Goal: Task Accomplishment & Management: Use online tool/utility

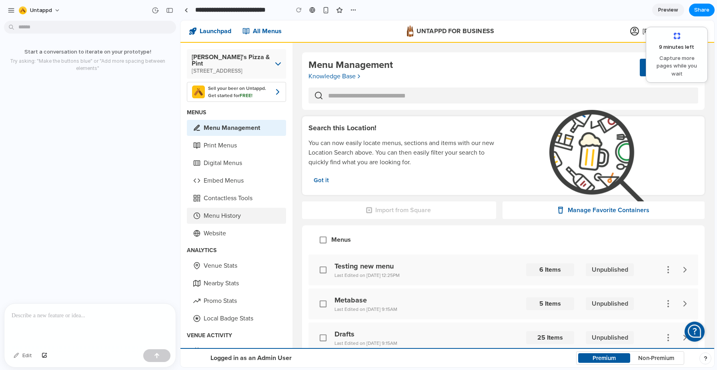
scroll to position [96, 0]
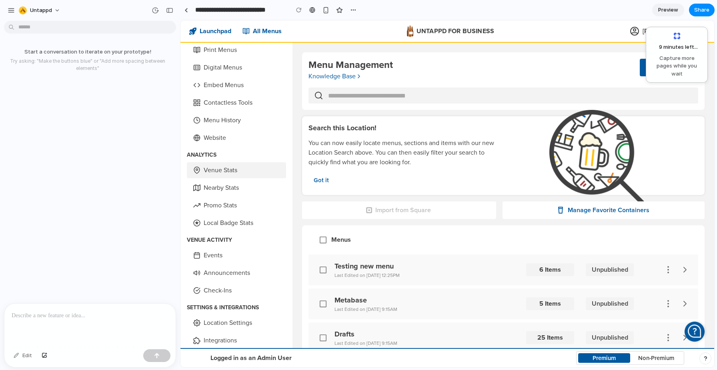
click at [225, 163] on link "Venue Stats" at bounding box center [236, 170] width 99 height 16
click at [230, 166] on link "Venue Stats" at bounding box center [236, 170] width 99 height 16
click at [54, 10] on button "Untappd" at bounding box center [40, 10] width 49 height 13
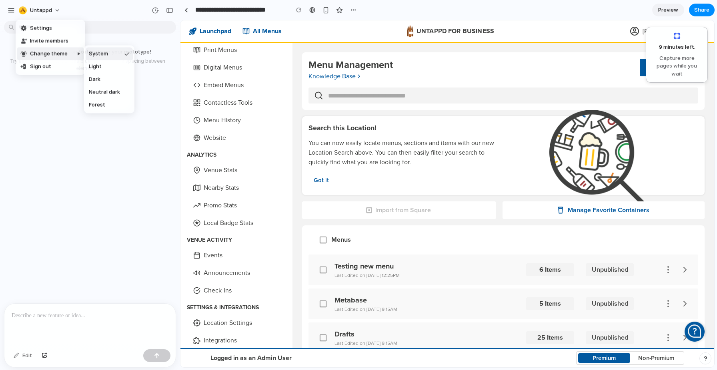
click at [389, 8] on div "Settings Invite members Change theme Sign out" at bounding box center [358, 185] width 717 height 370
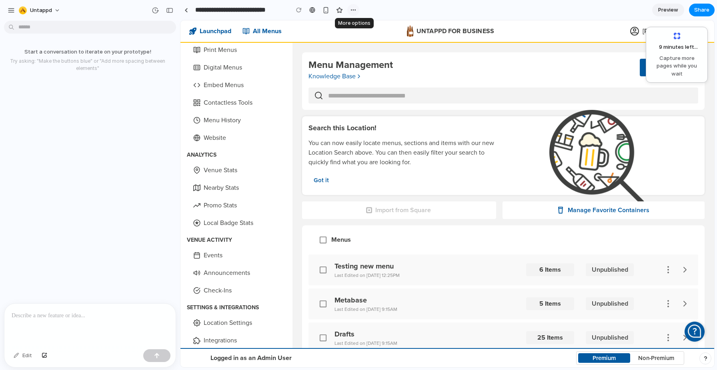
click at [354, 9] on div "button" at bounding box center [353, 10] width 6 height 6
click at [386, 9] on div "Duplicate Delete" at bounding box center [358, 185] width 717 height 370
click at [666, 9] on span "Preview" at bounding box center [668, 10] width 20 height 8
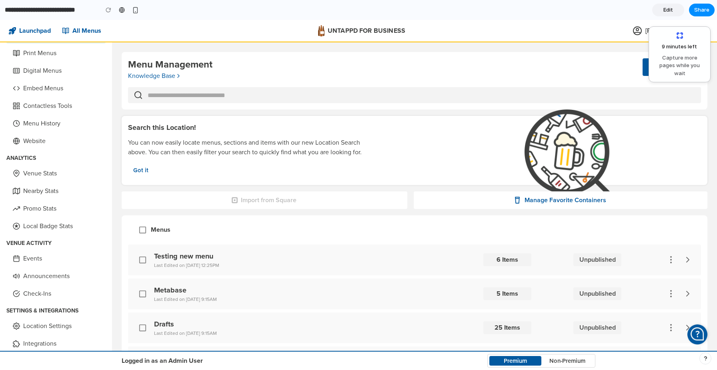
scroll to position [92, 0]
click at [666, 9] on span "Edit" at bounding box center [668, 10] width 10 height 8
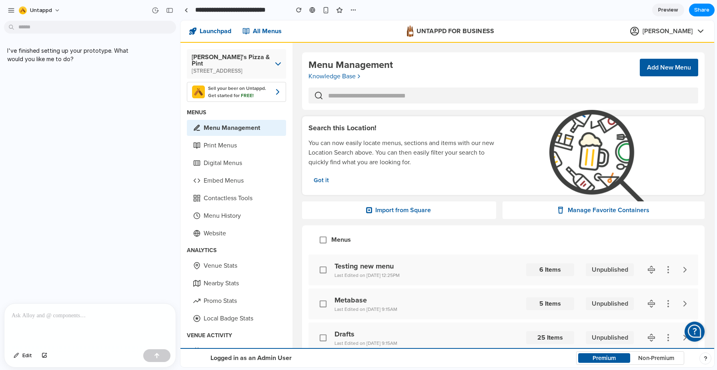
click at [73, 312] on p at bounding box center [90, 316] width 157 height 10
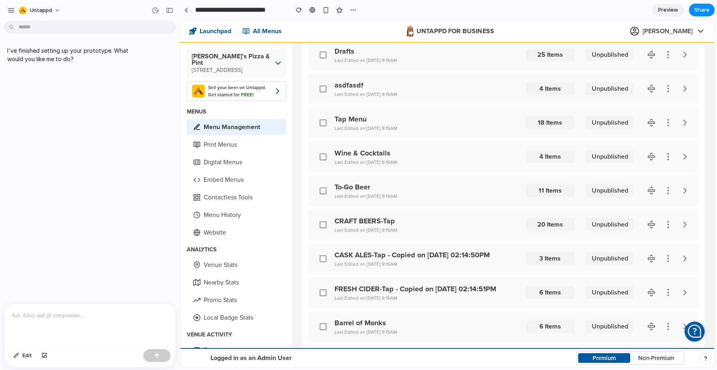
scroll to position [283, 0]
click at [209, 297] on link "Promo Stats" at bounding box center [236, 300] width 99 height 16
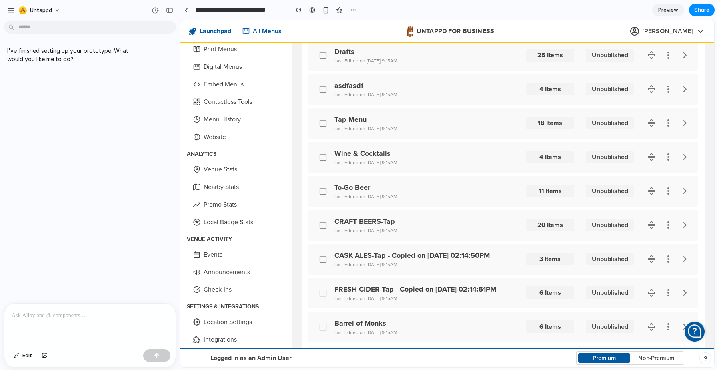
click at [114, 325] on div at bounding box center [89, 325] width 171 height 42
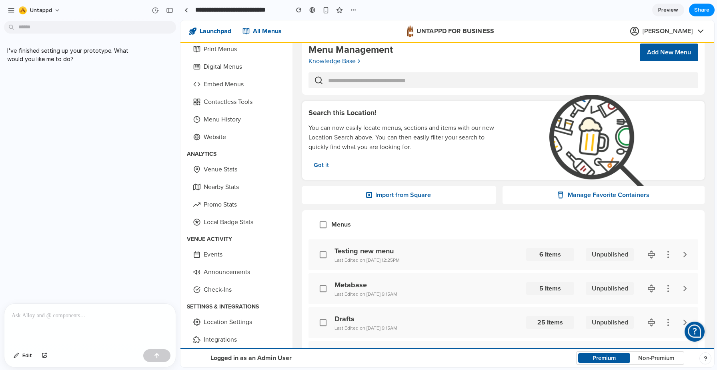
scroll to position [0, 0]
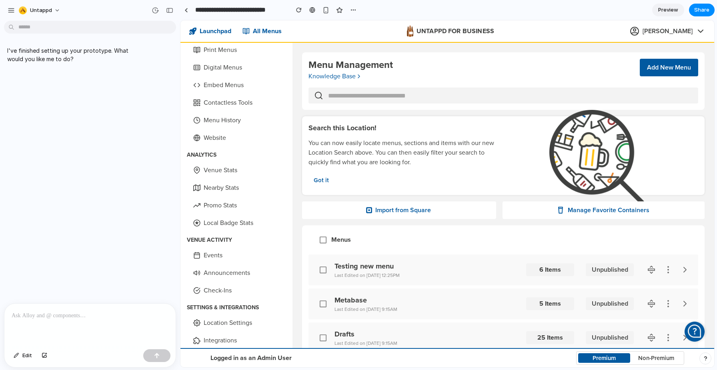
click at [100, 317] on p at bounding box center [90, 316] width 157 height 10
click at [382, 94] on input "text" at bounding box center [513, 96] width 370 height 16
click at [43, 9] on span "Untappd" at bounding box center [41, 10] width 22 height 8
click at [11, 10] on div "Settings Invite members Change theme Sign out" at bounding box center [358, 185] width 717 height 370
click at [11, 10] on div "button" at bounding box center [11, 10] width 7 height 7
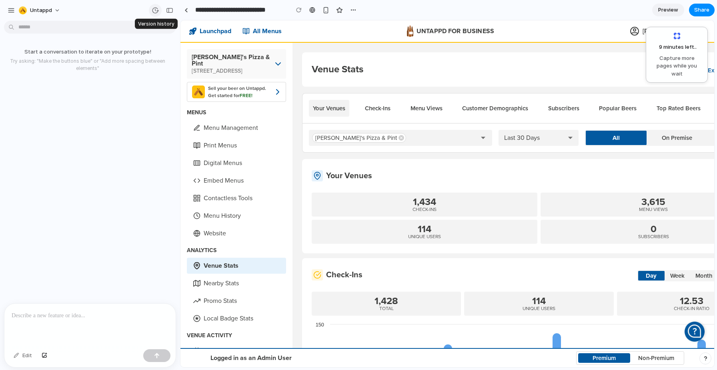
click at [152, 10] on div "button" at bounding box center [155, 10] width 7 height 7
click at [169, 10] on div "button" at bounding box center [169, 11] width 7 height 6
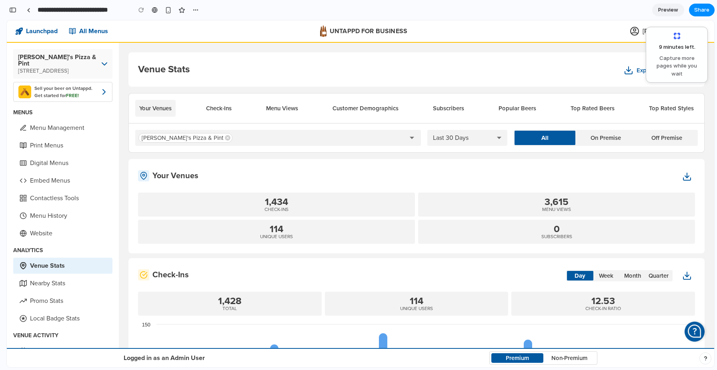
click at [111, 9] on input "**********" at bounding box center [82, 10] width 93 height 14
click at [14, 9] on div "button" at bounding box center [12, 10] width 7 height 6
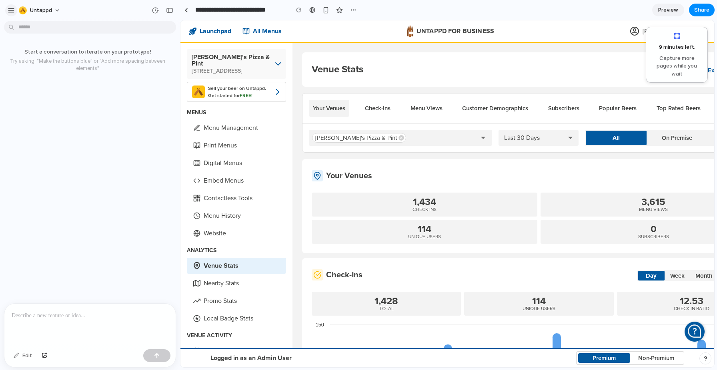
click at [13, 9] on div "button" at bounding box center [11, 10] width 7 height 7
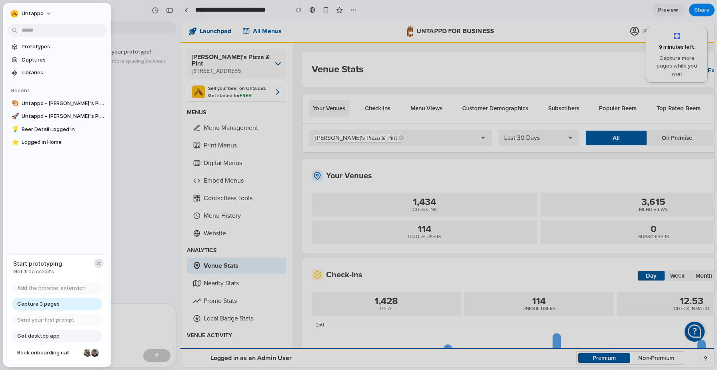
click at [97, 262] on div "button" at bounding box center [99, 263] width 6 height 6
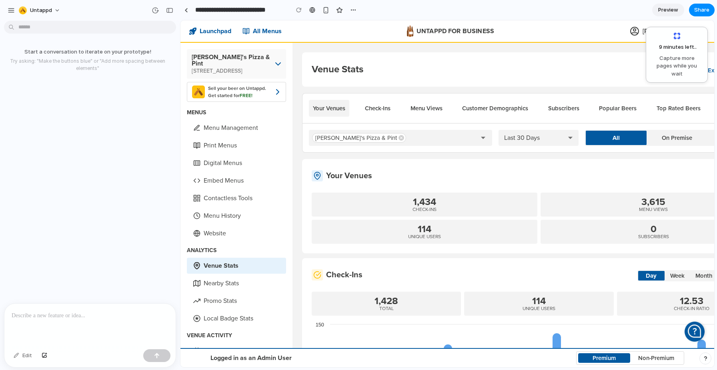
click at [64, 320] on p at bounding box center [90, 316] width 157 height 10
click at [50, 319] on p at bounding box center [90, 316] width 157 height 10
click at [94, 318] on p at bounding box center [90, 316] width 157 height 10
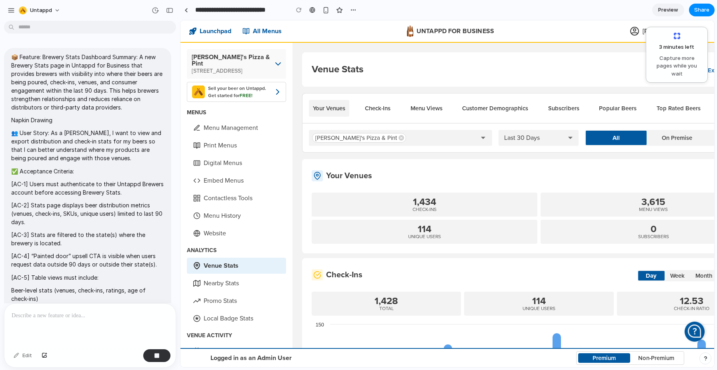
click at [88, 42] on div "📦 Feature: Brewery Stats Dashboard Summary: A new Brewery Stats page in Untappd…" at bounding box center [87, 240] width 175 height 396
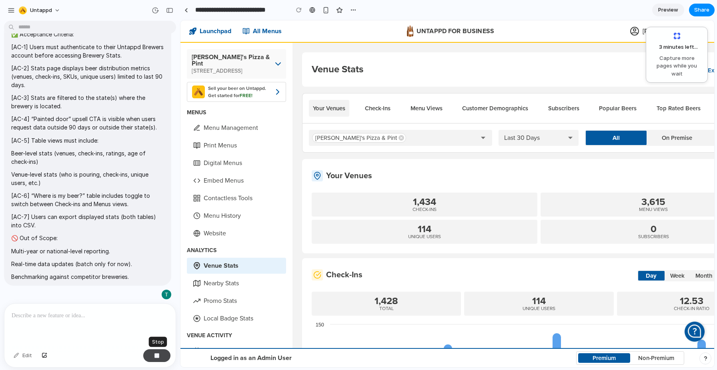
click at [158, 358] on div "button" at bounding box center [157, 356] width 6 height 6
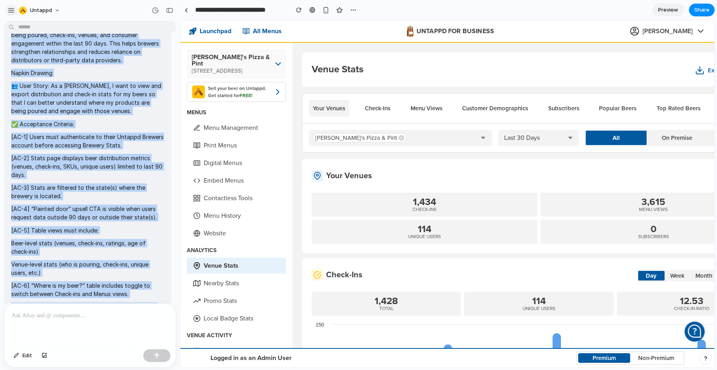
scroll to position [0, 0]
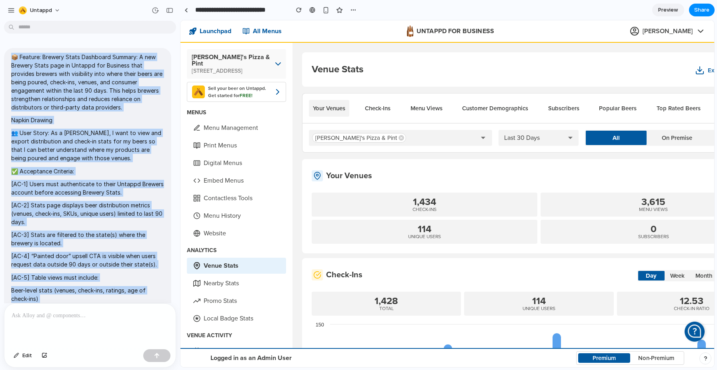
drag, startPoint x: 134, startPoint y: 280, endPoint x: 9, endPoint y: 55, distance: 257.1
click at [9, 55] on div "📦 Feature: Brewery Stats Dashboard Summary: A new Brewery Stats page in Untappd…" at bounding box center [87, 235] width 167 height 375
copy span "📦 Feature: Brewery Stats Dashboard Summary: A new Brewery Stats page in Untappd…"
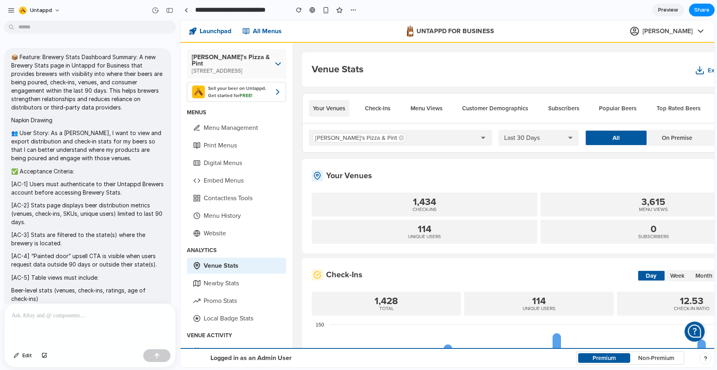
click at [61, 323] on div at bounding box center [89, 325] width 171 height 42
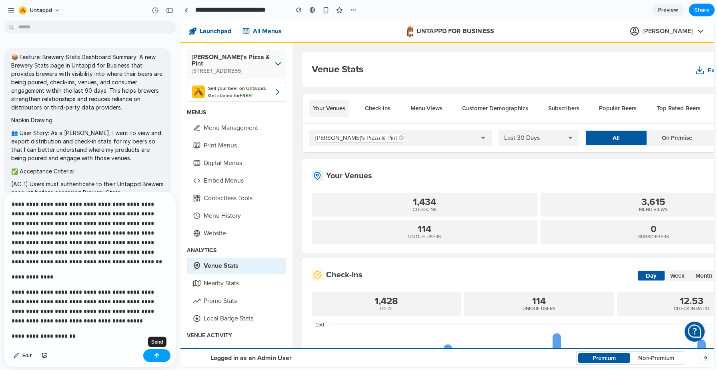
click at [155, 354] on div "button" at bounding box center [157, 356] width 6 height 6
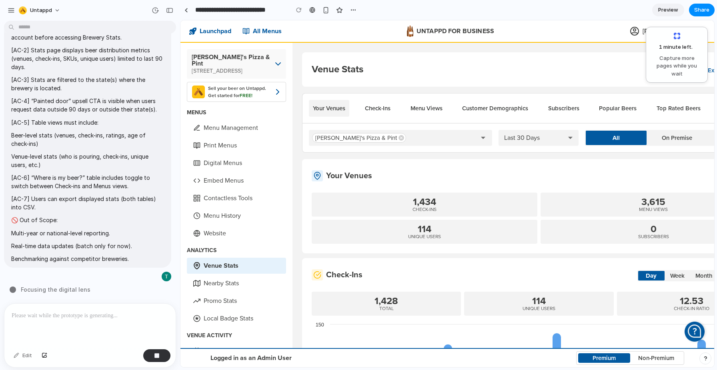
scroll to position [534, 0]
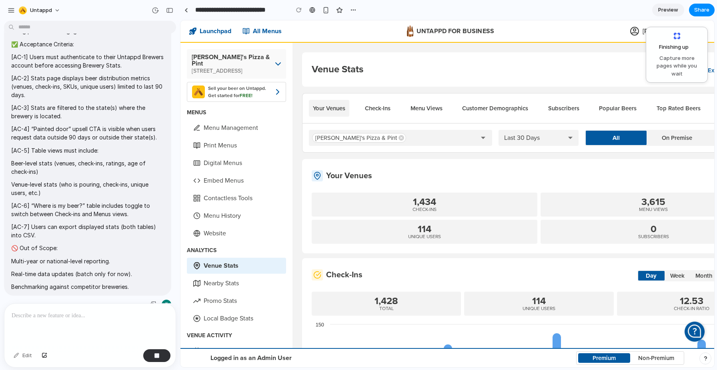
scroll to position [534, 0]
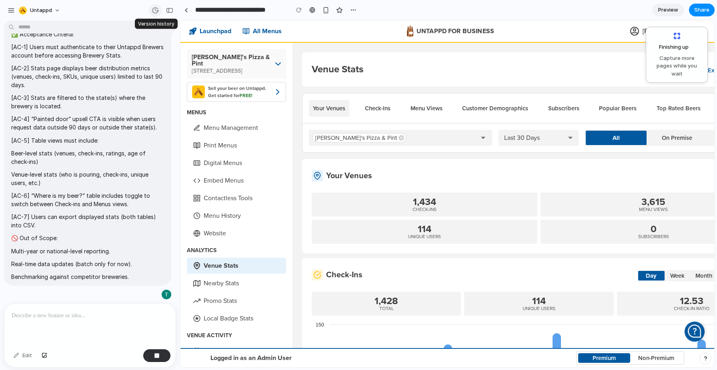
click at [156, 9] on div "button" at bounding box center [155, 10] width 7 height 7
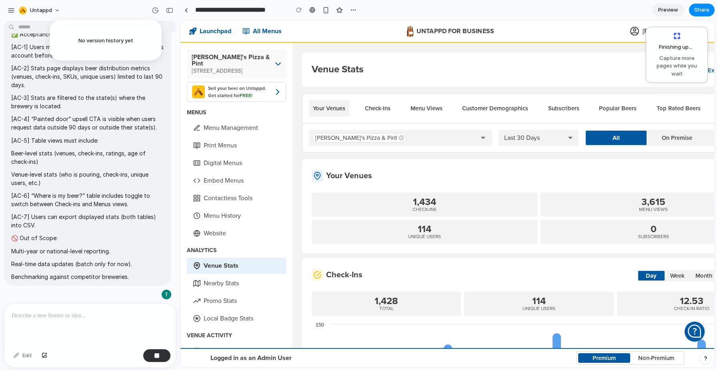
click at [156, 9] on div "No version history yet" at bounding box center [358, 185] width 717 height 370
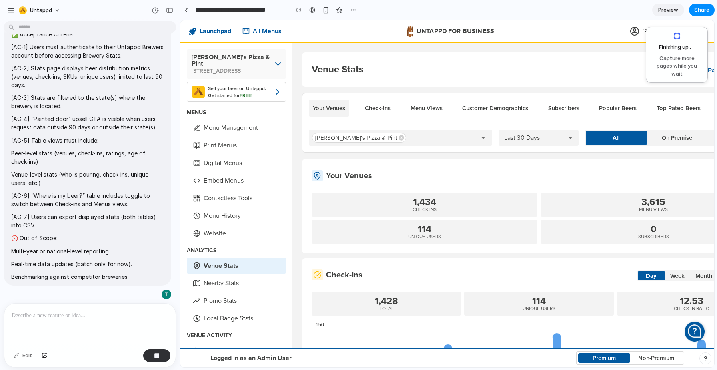
click at [665, 51] on span "Finishing up .." at bounding box center [672, 47] width 38 height 8
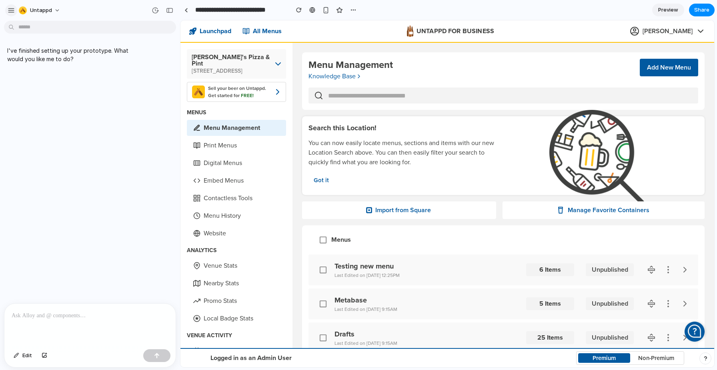
click at [11, 8] on div "button" at bounding box center [11, 10] width 7 height 7
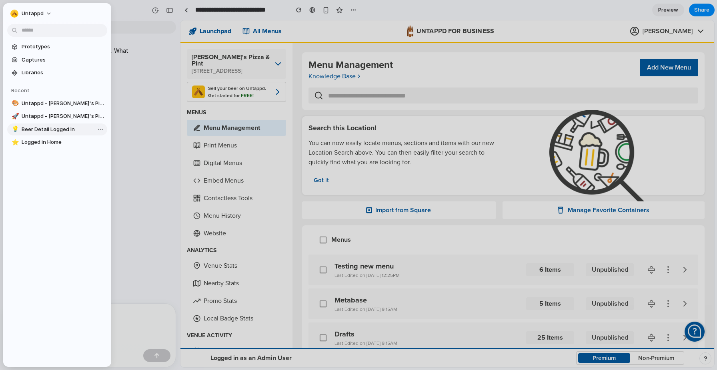
click at [34, 132] on span "Beer Detail Logged In" at bounding box center [63, 130] width 82 height 8
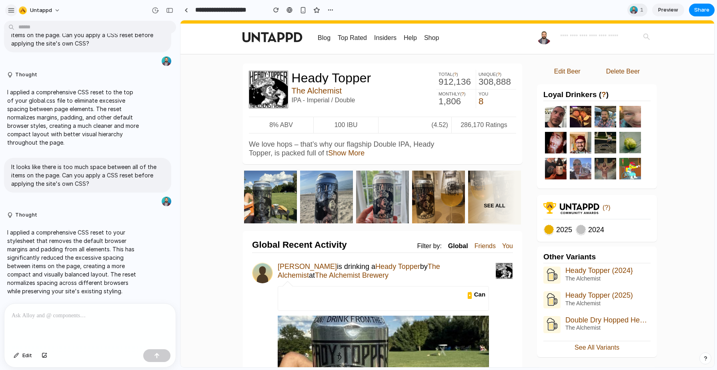
click at [10, 8] on div "button" at bounding box center [11, 10] width 7 height 7
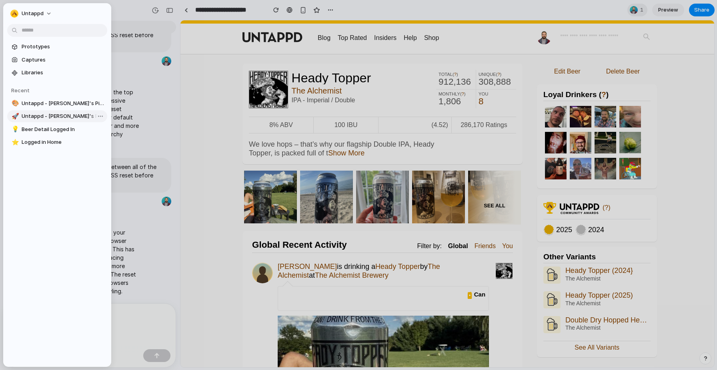
click at [30, 115] on span "Untappd - [PERSON_NAME]'s Pizza & Pint" at bounding box center [63, 116] width 82 height 8
type input "**********"
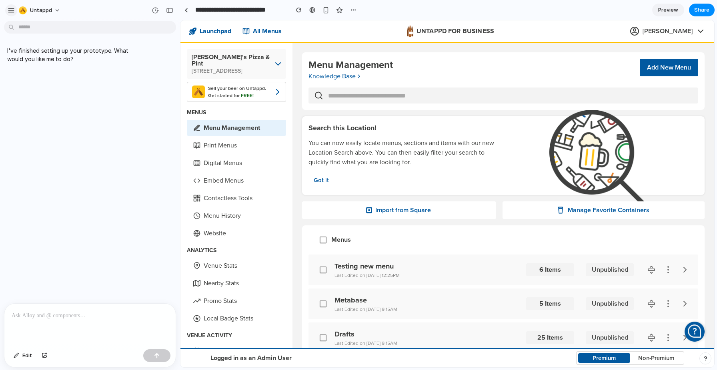
click at [12, 10] on div "button" at bounding box center [11, 10] width 7 height 7
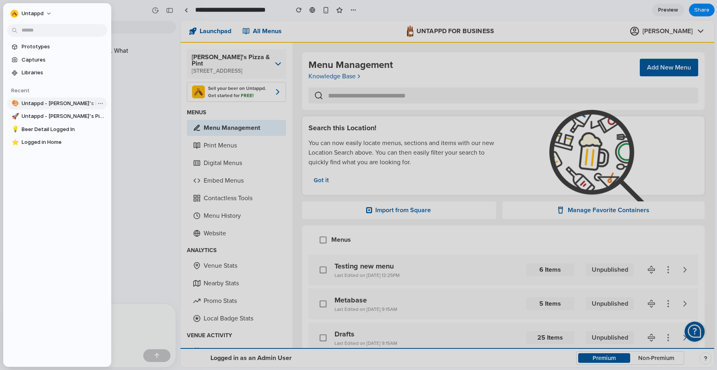
click at [29, 103] on span "Untappd - [PERSON_NAME]'s Pizza & Pint" at bounding box center [63, 104] width 82 height 8
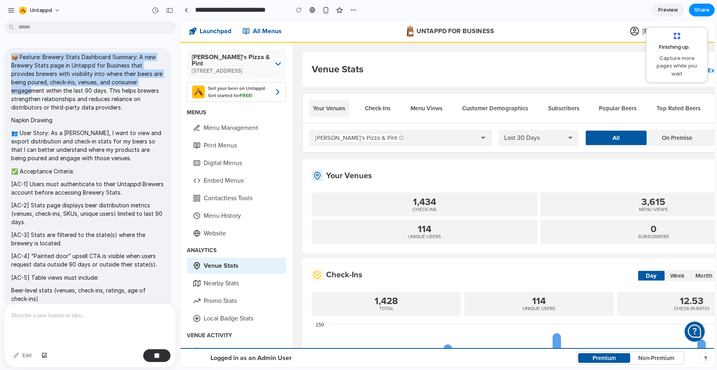
drag, startPoint x: 146, startPoint y: 45, endPoint x: 146, endPoint y: 80, distance: 35.2
click at [146, 80] on p "📦 Feature: Brewery Stats Dashboard Summary: A new Brewery Stats page in Untappd…" at bounding box center [87, 82] width 153 height 59
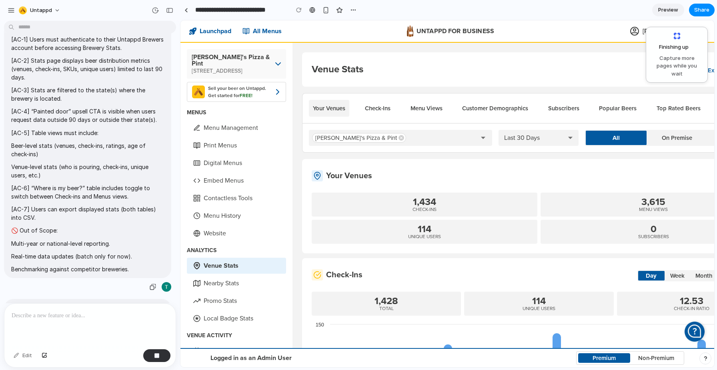
scroll to position [292, 0]
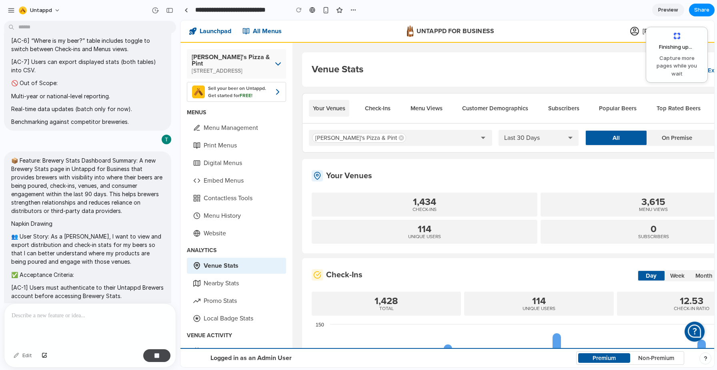
click at [157, 357] on div "button" at bounding box center [157, 356] width 6 height 6
click at [165, 138] on div at bounding box center [167, 140] width 10 height 10
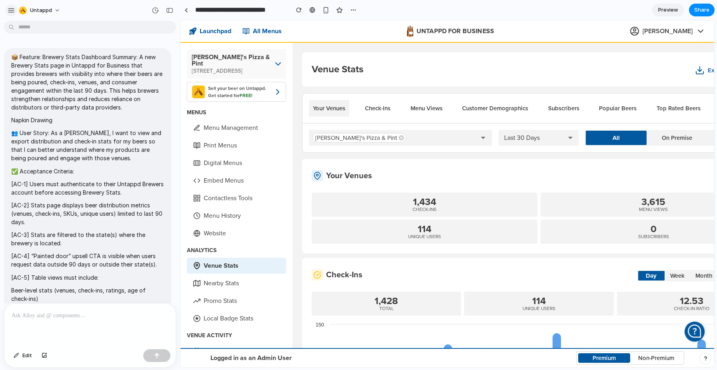
click at [14, 10] on div "button" at bounding box center [11, 10] width 7 height 7
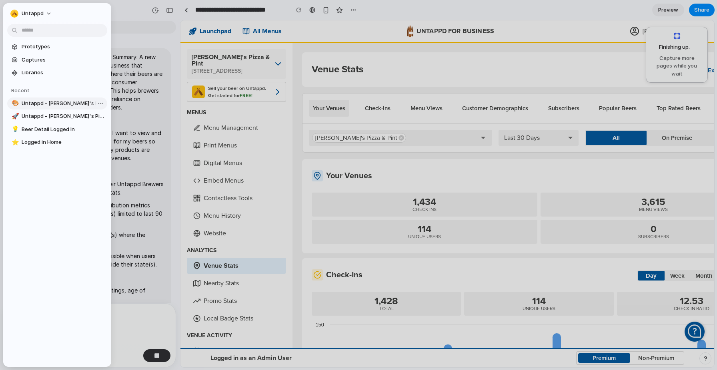
click at [84, 103] on span "Untappd - [PERSON_NAME]'s Pizza & Pint" at bounding box center [63, 104] width 82 height 8
click at [100, 104] on body "Untappd 📦 Feature: Brewery Stats Dashboard Summary: A new Brewery Stats page in…" at bounding box center [358, 185] width 717 height 370
click at [108, 146] on span "Delete" at bounding box center [113, 146] width 17 height 8
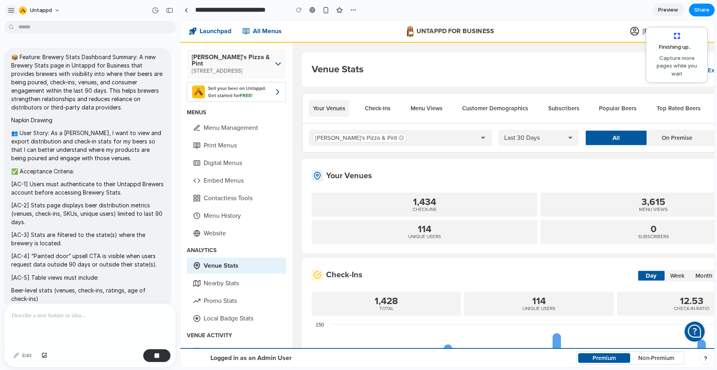
click at [9, 9] on div "button" at bounding box center [11, 10] width 7 height 7
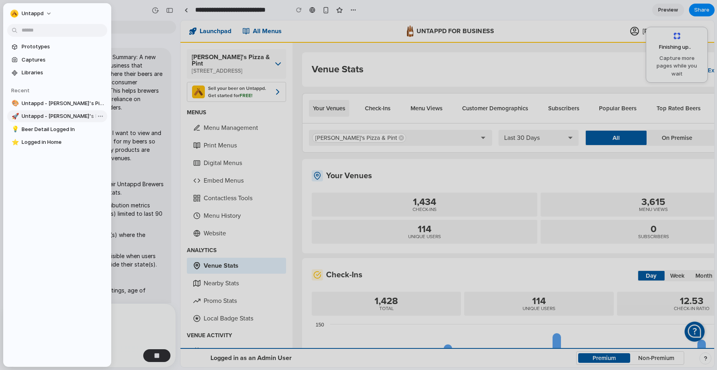
click at [44, 113] on span "Untappd - [PERSON_NAME]'s Pizza & Pint" at bounding box center [63, 116] width 82 height 8
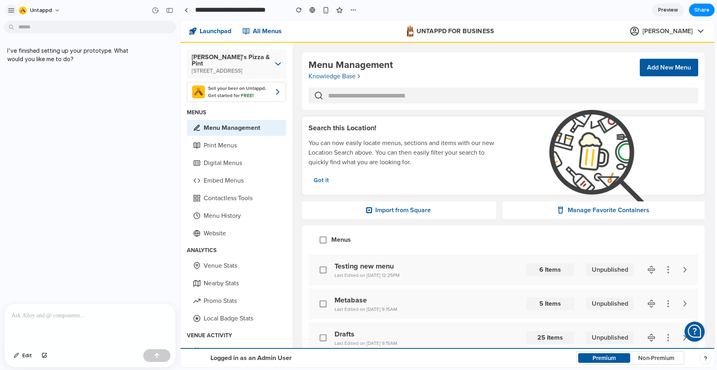
click at [10, 10] on div "button" at bounding box center [11, 10] width 7 height 7
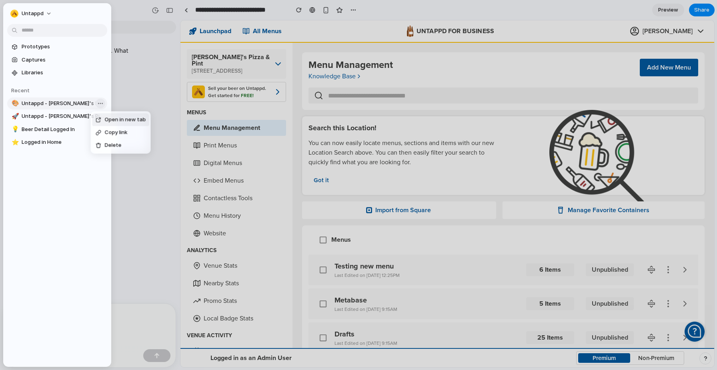
click at [100, 104] on body "**********" at bounding box center [358, 185] width 717 height 370
click at [110, 144] on span "Delete" at bounding box center [113, 146] width 17 height 8
click at [54, 58] on span "Captures" at bounding box center [63, 60] width 82 height 8
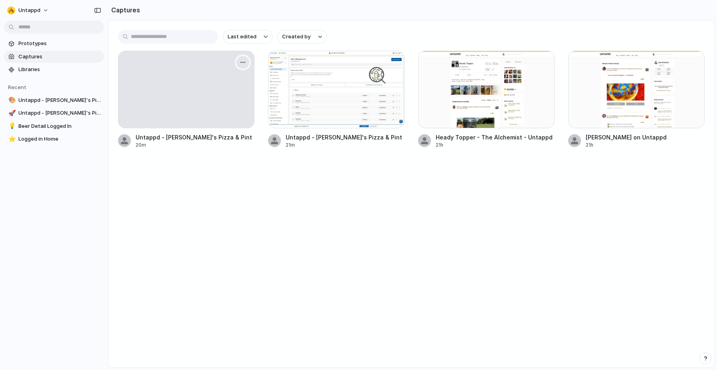
click at [242, 64] on div "button" at bounding box center [243, 62] width 6 height 6
click at [221, 120] on li "Delete" at bounding box center [216, 119] width 63 height 13
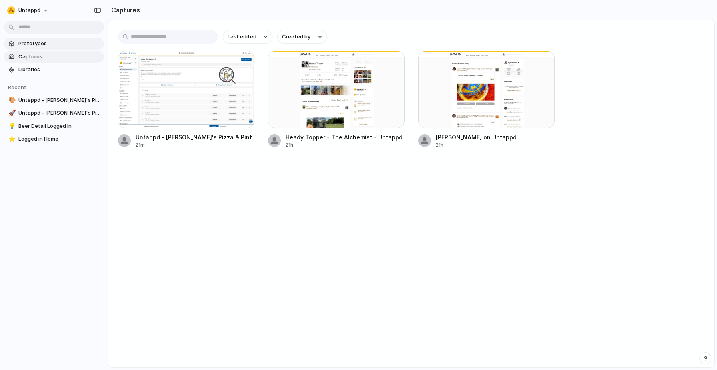
click at [41, 44] on span "Prototypes" at bounding box center [59, 44] width 82 height 8
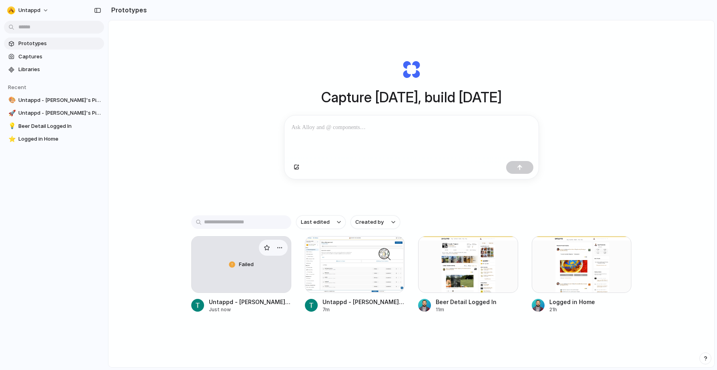
scroll to position [43, 0]
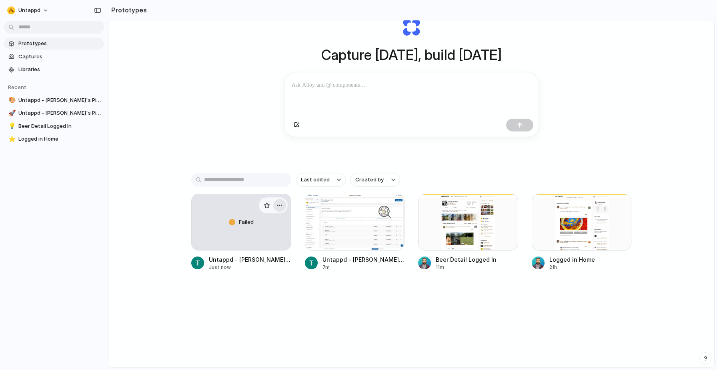
click at [281, 204] on div "button" at bounding box center [279, 205] width 6 height 6
click at [261, 248] on li "Delete" at bounding box center [256, 249] width 57 height 13
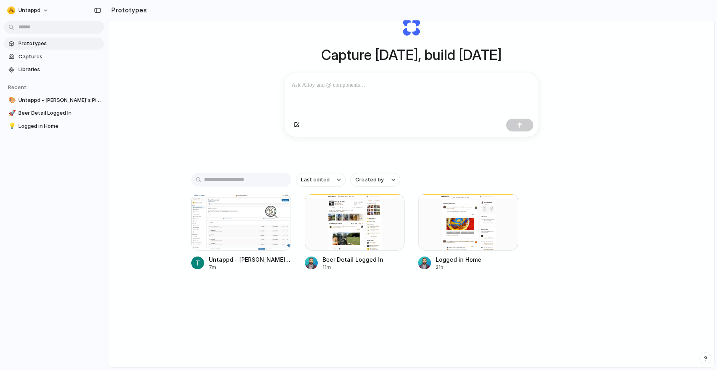
click at [181, 106] on div "Capture [DATE], build [DATE] Clone web app Clone screenshot Start from existing…" at bounding box center [411, 173] width 606 height 390
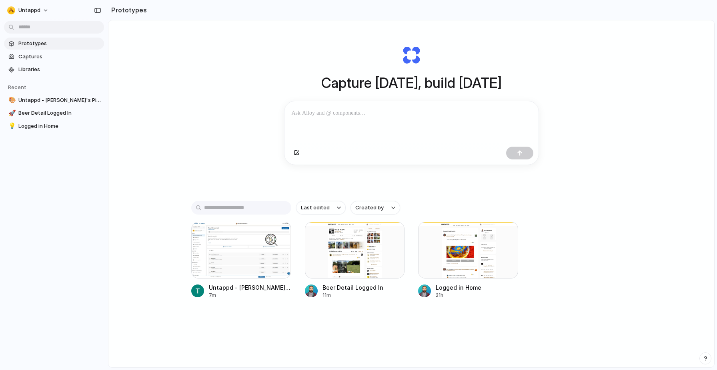
scroll to position [0, 0]
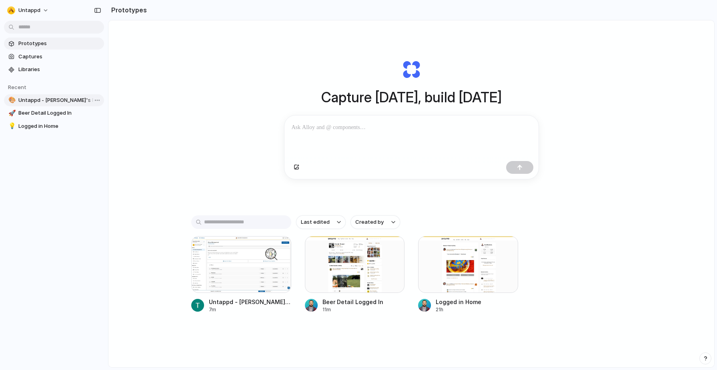
click at [55, 98] on span "Untappd - [PERSON_NAME]'s Pizza & Pint" at bounding box center [59, 100] width 82 height 8
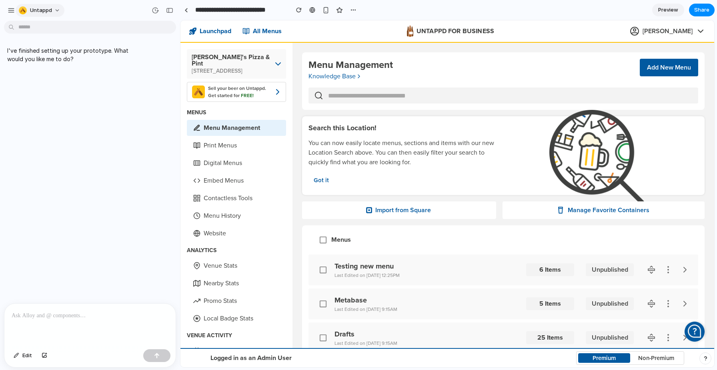
click at [53, 11] on button "Untappd" at bounding box center [40, 10] width 49 height 13
click at [9, 11] on div "Settings Invite members Change theme Sign out" at bounding box center [358, 185] width 717 height 370
click at [12, 11] on div "button" at bounding box center [11, 10] width 7 height 7
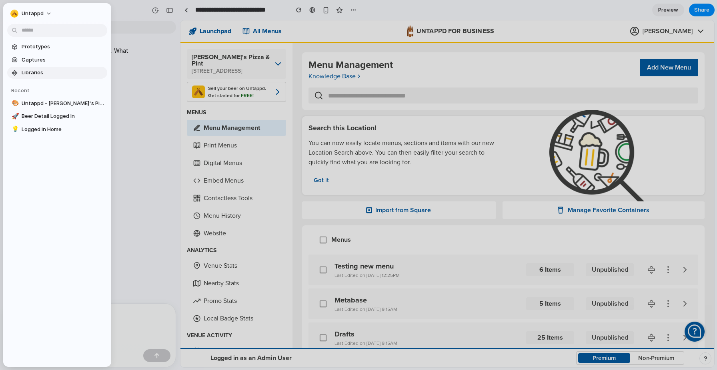
click at [46, 75] on span "Libraries" at bounding box center [63, 73] width 82 height 8
